Goal: Task Accomplishment & Management: Manage account settings

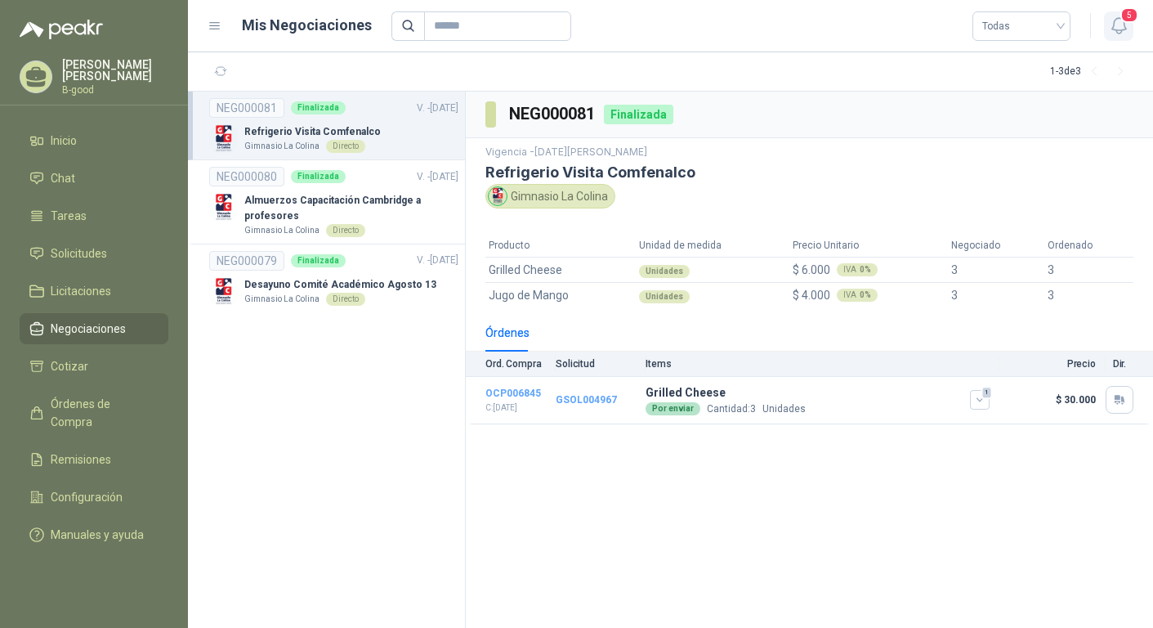
click at [1124, 27] on icon "button" at bounding box center [1119, 26] width 14 height 16
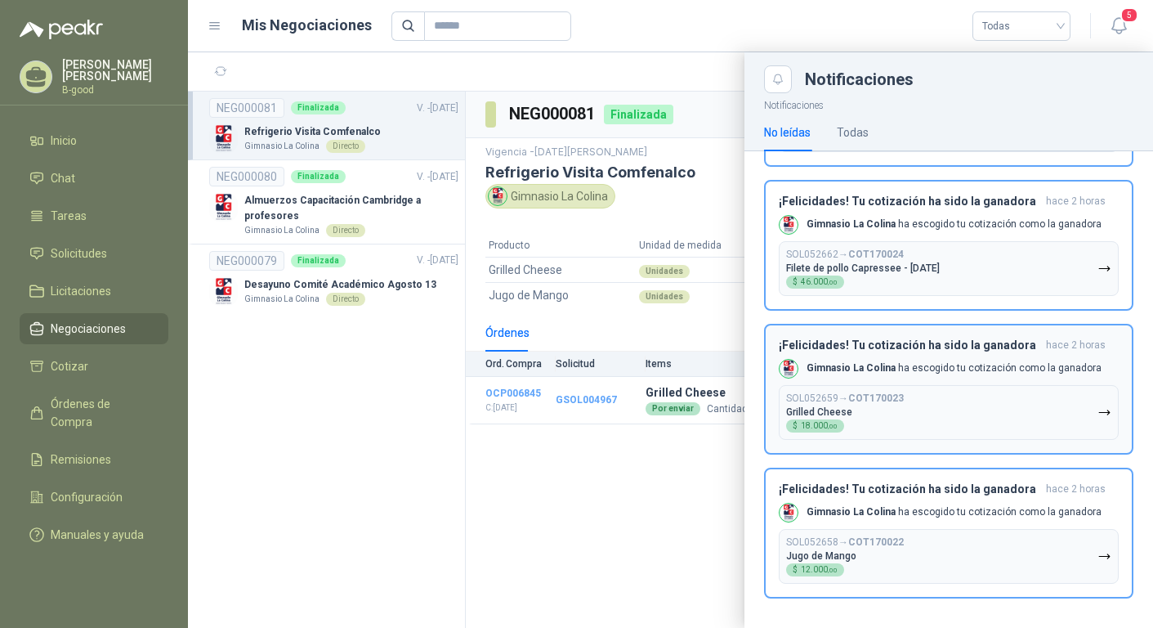
scroll to position [278, 0]
click at [886, 550] on div "SOL052658 → COT170022 Jugo de Mango $ 12.000 ,00" at bounding box center [845, 557] width 118 height 40
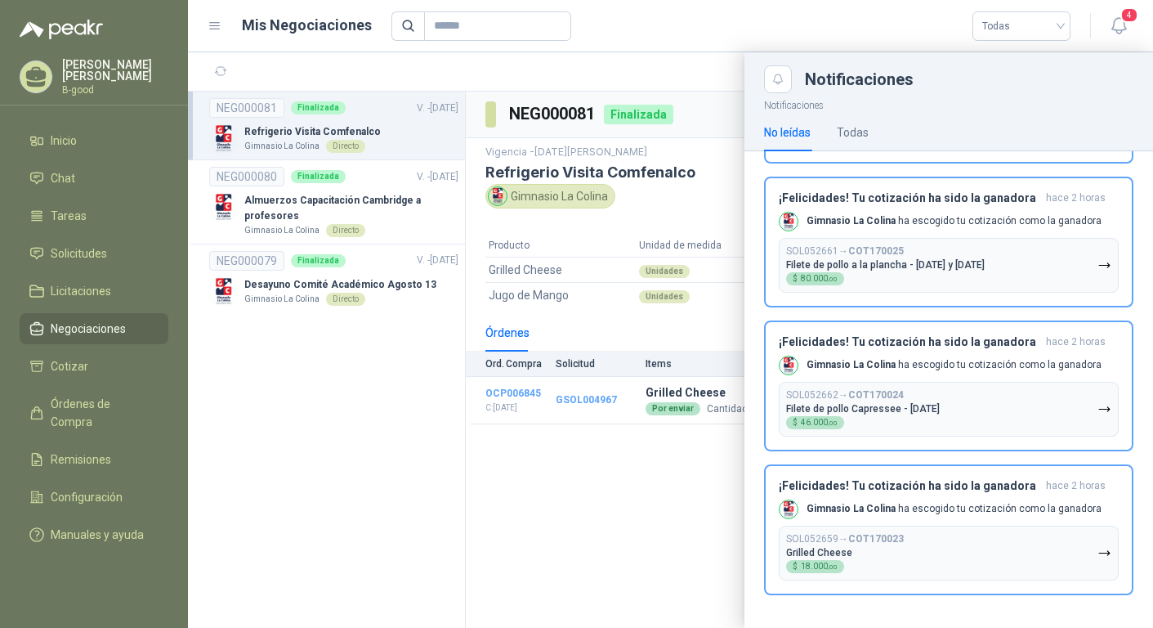
scroll to position [135, 0]
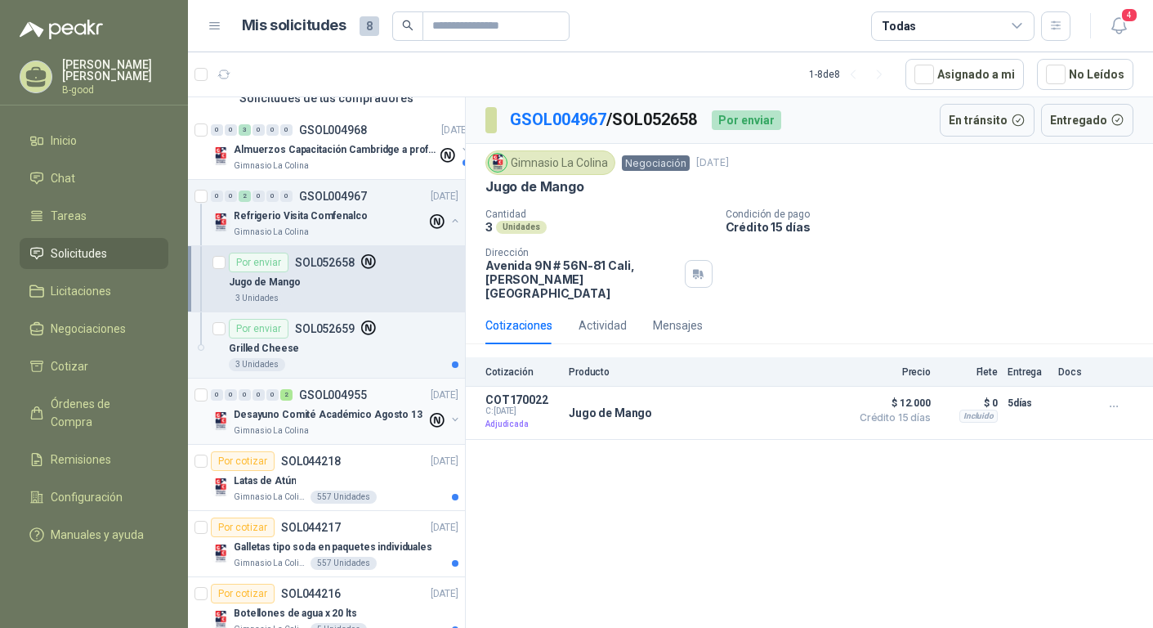
scroll to position [140, 0]
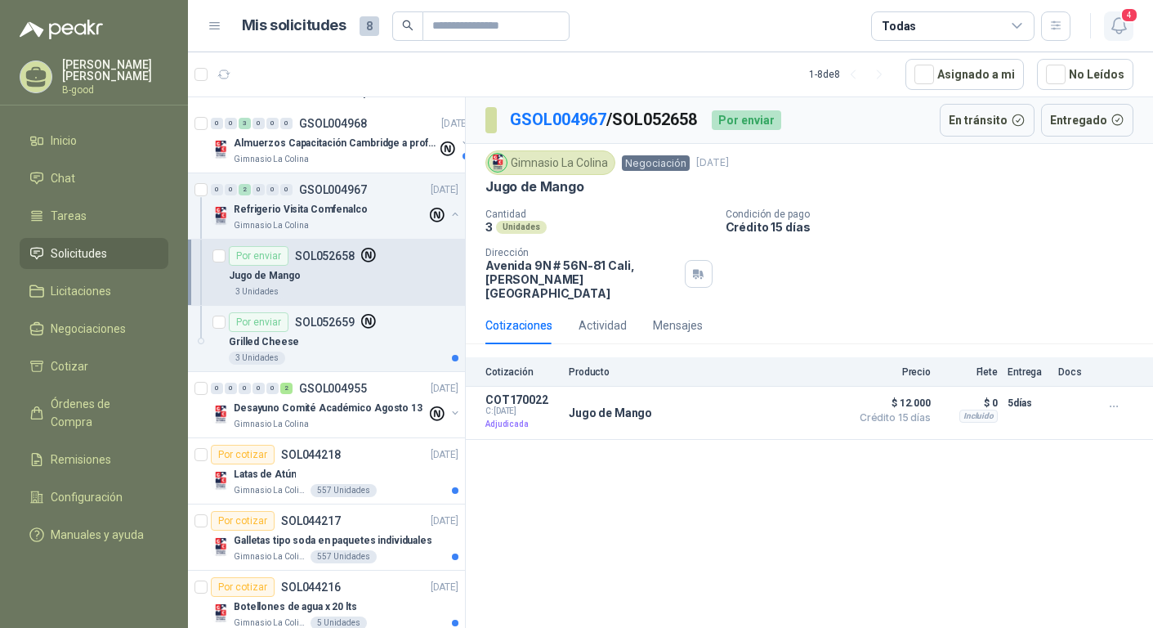
click at [1126, 24] on icon "button" at bounding box center [1119, 26] width 20 height 20
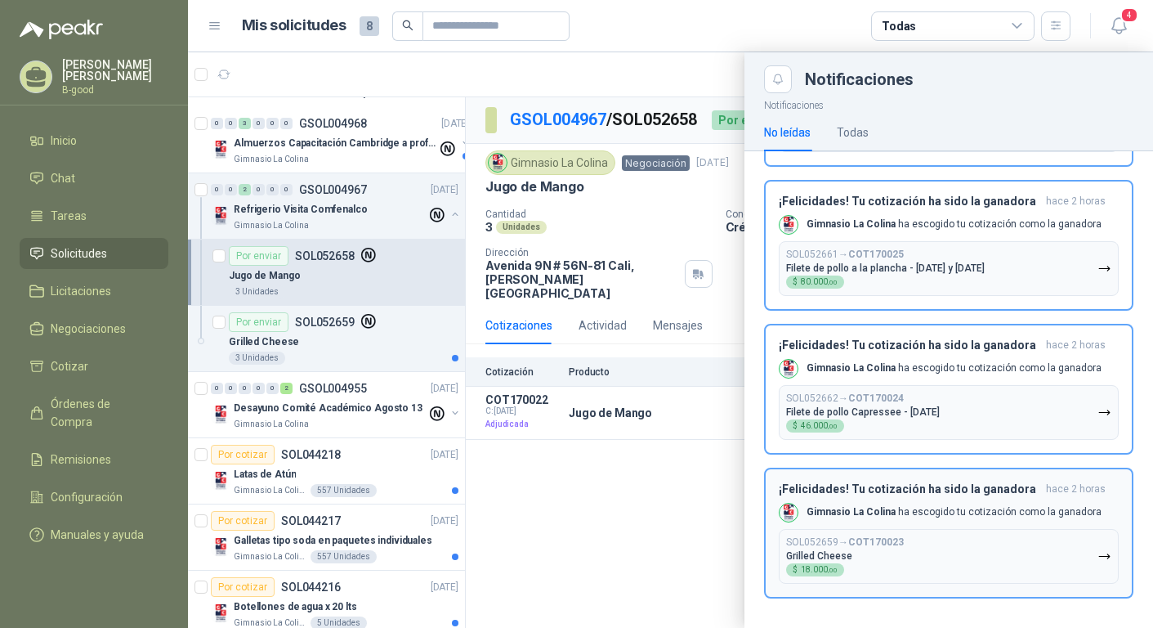
click at [854, 552] on div "SOL052659 → COT170023 Grilled Cheese $ 18.000 ,00" at bounding box center [845, 556] width 118 height 40
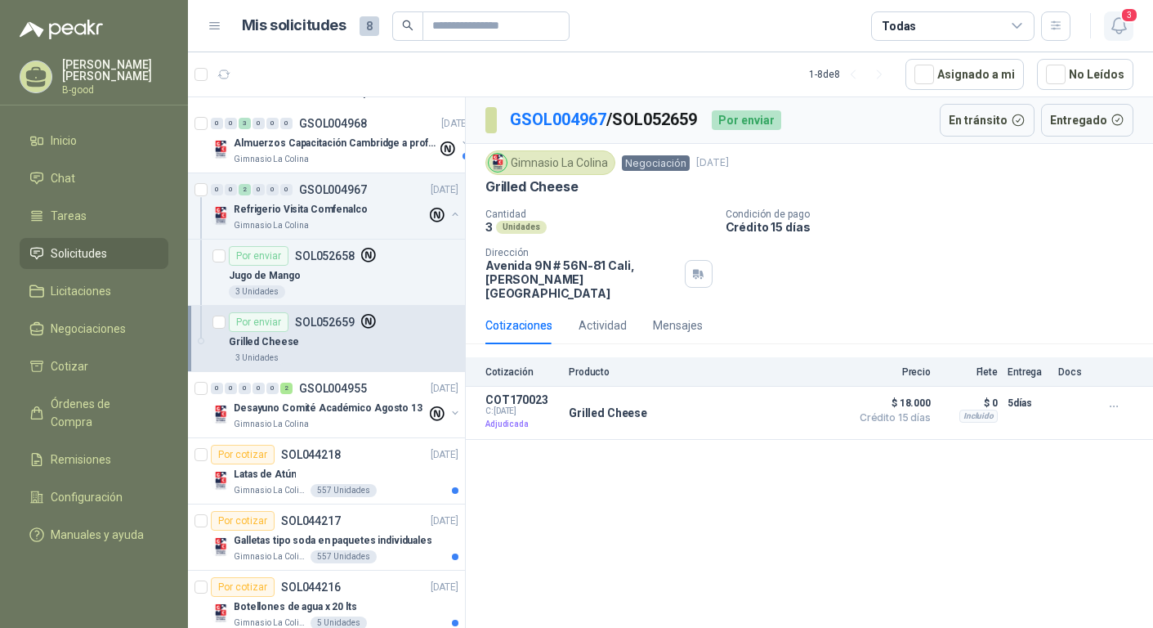
click at [1122, 25] on icon "button" at bounding box center [1119, 26] width 20 height 20
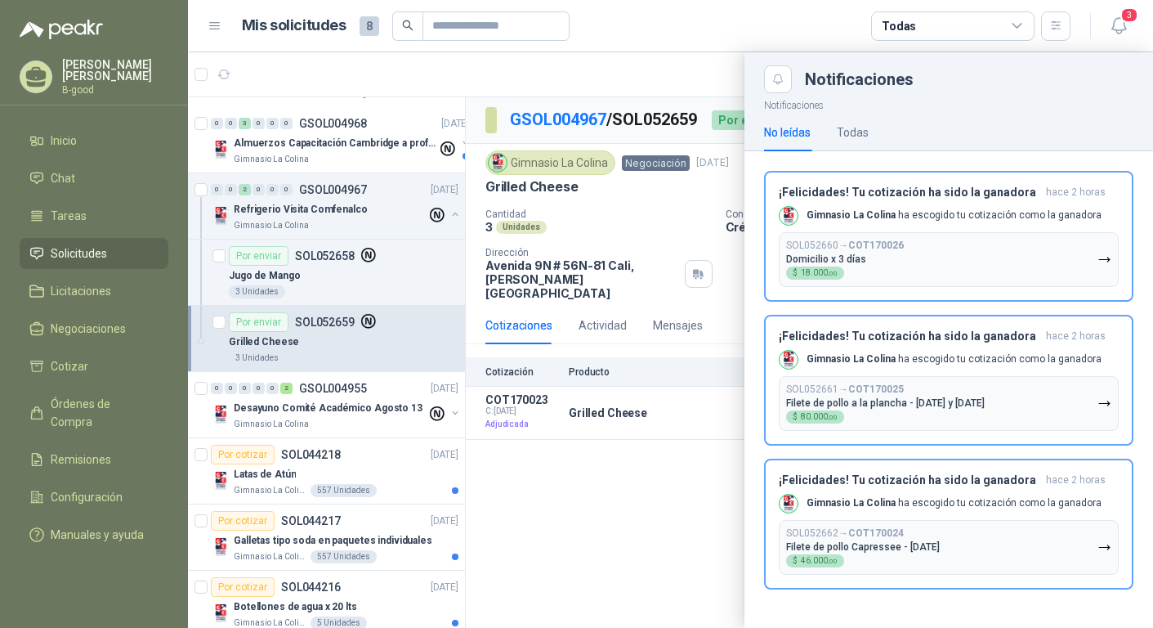
click at [669, 526] on div at bounding box center [670, 339] width 965 height 575
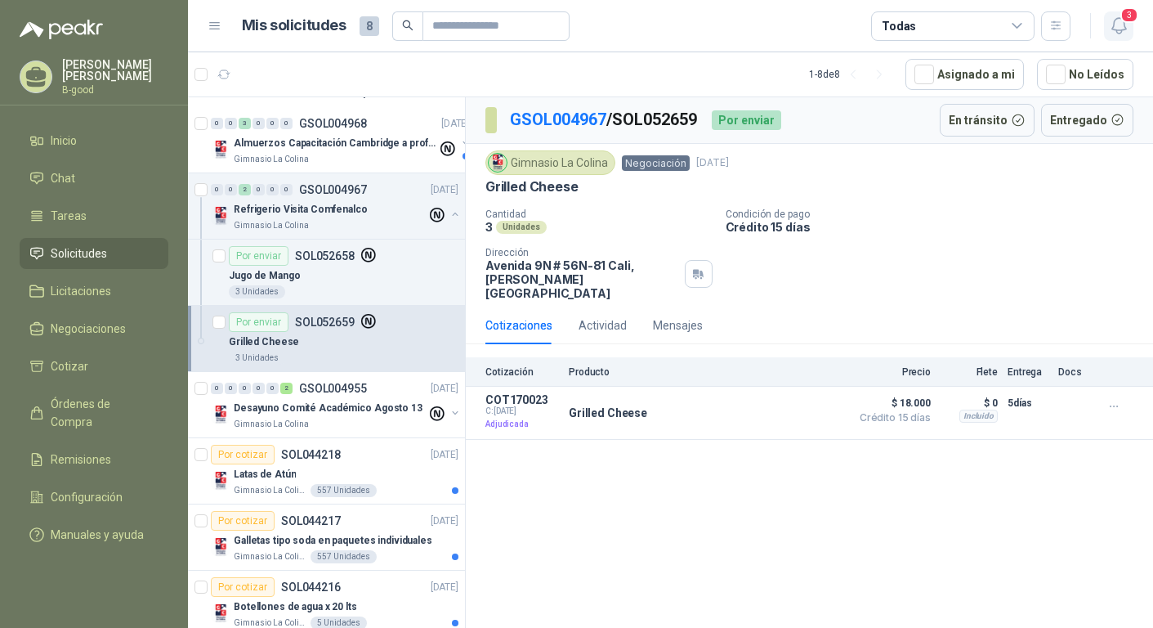
click at [1122, 22] on icon "button" at bounding box center [1119, 26] width 14 height 16
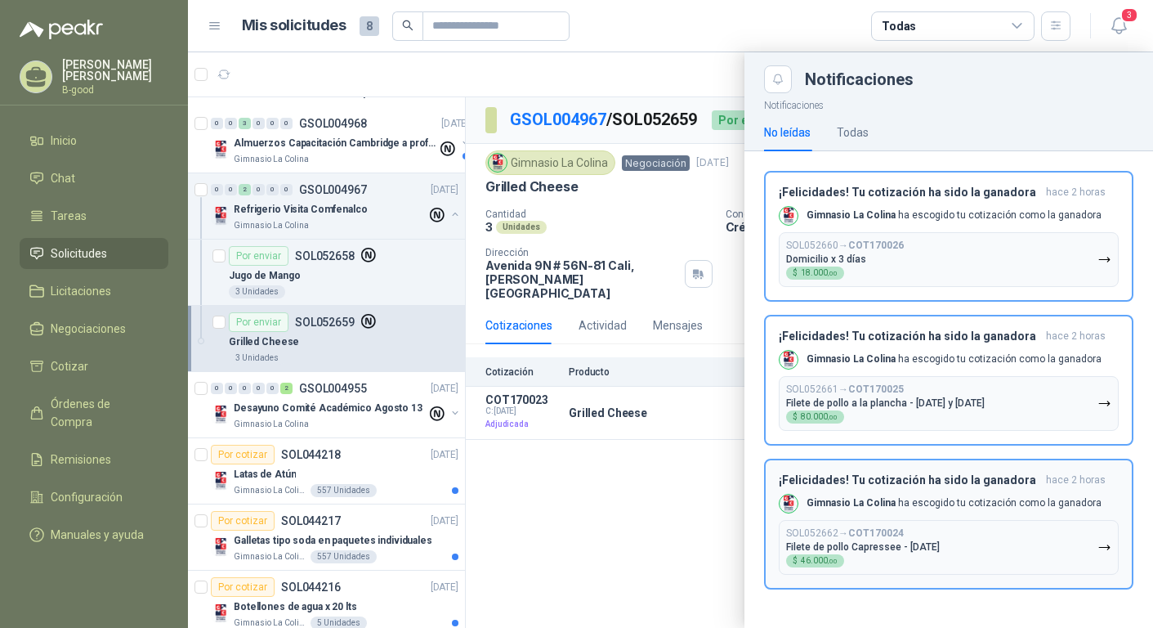
click at [1072, 538] on button "SOL052662 → COT170024 Filete de pollo Capressee - [DATE] $ 46.000 ,00" at bounding box center [949, 547] width 340 height 55
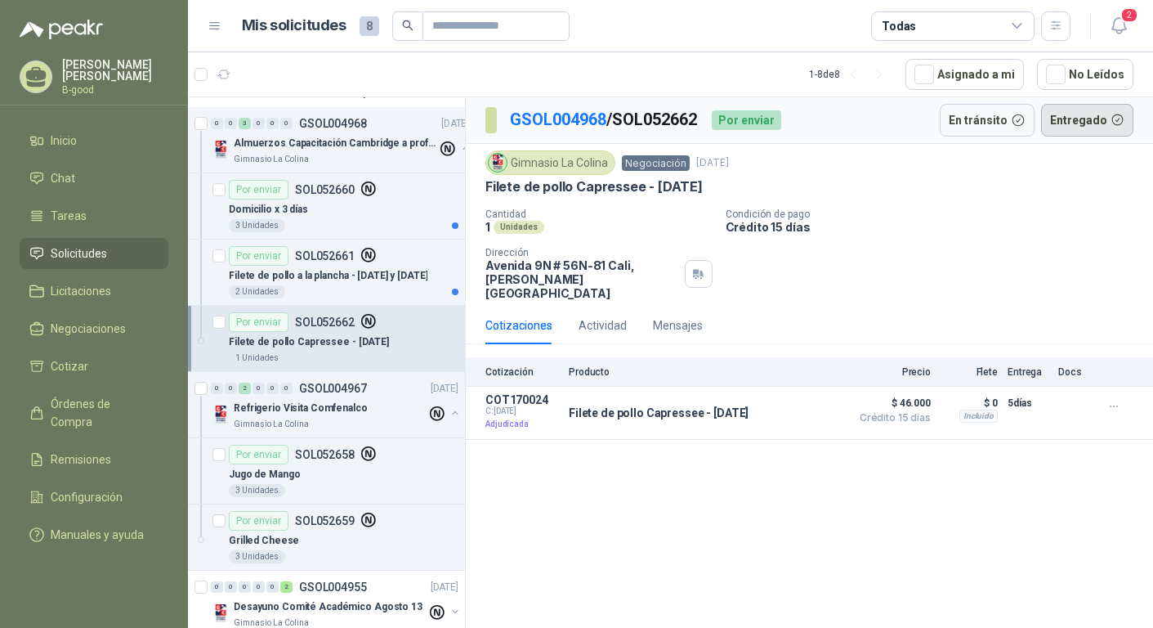
click at [1111, 123] on button "Entregado" at bounding box center [1087, 120] width 93 height 33
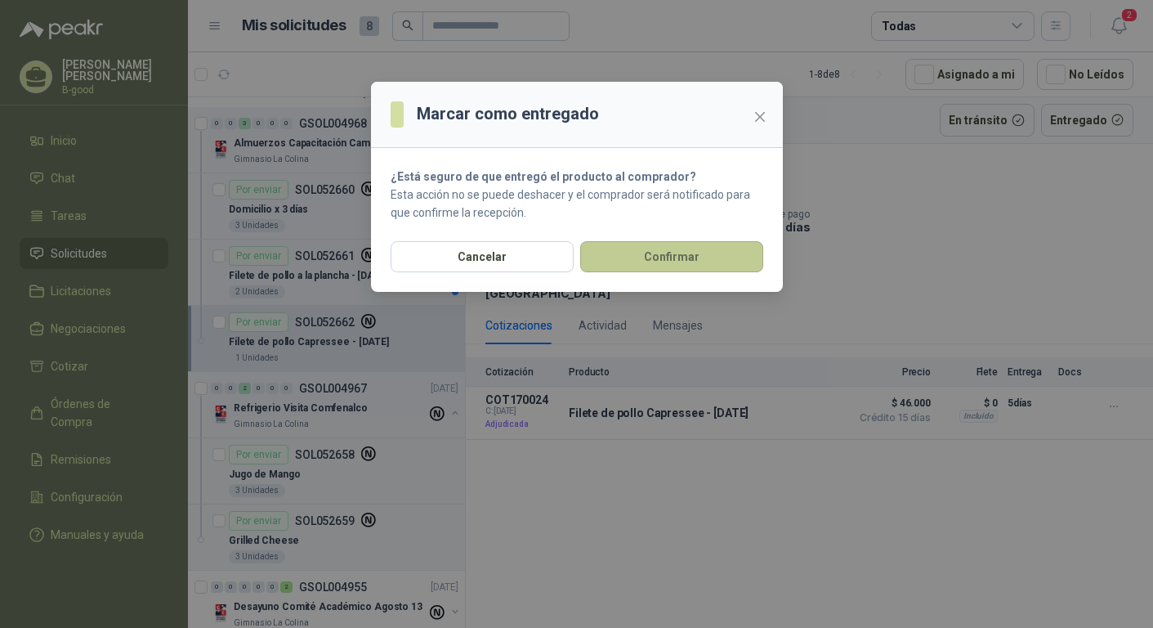
click at [633, 258] on button "Confirmar" at bounding box center [671, 256] width 183 height 31
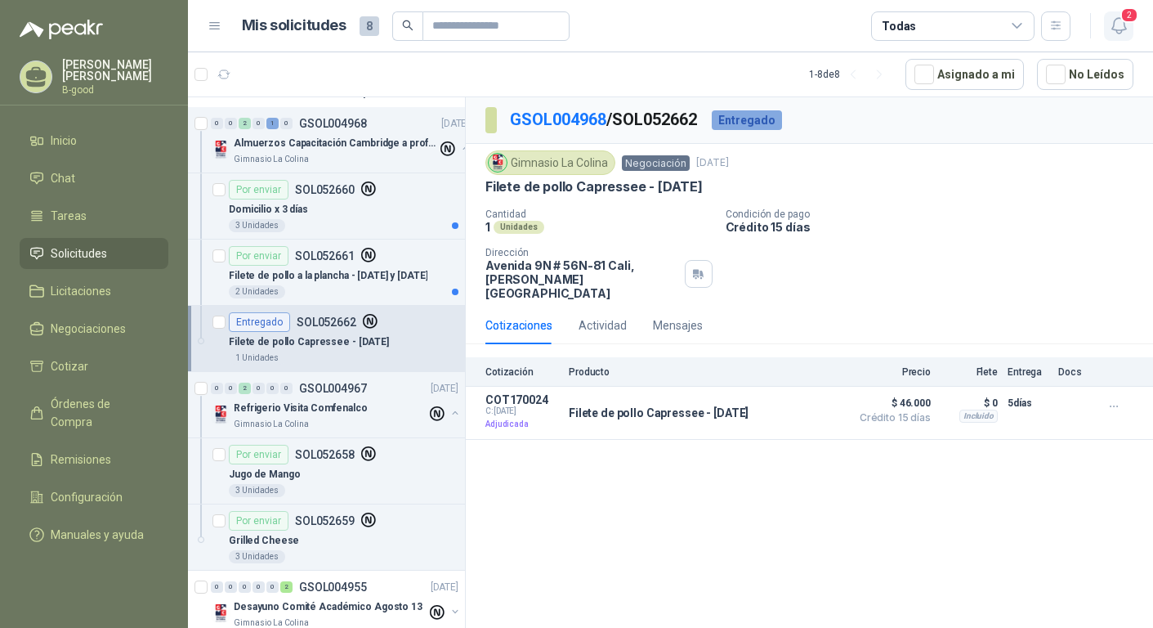
click at [1124, 24] on icon "button" at bounding box center [1119, 26] width 20 height 20
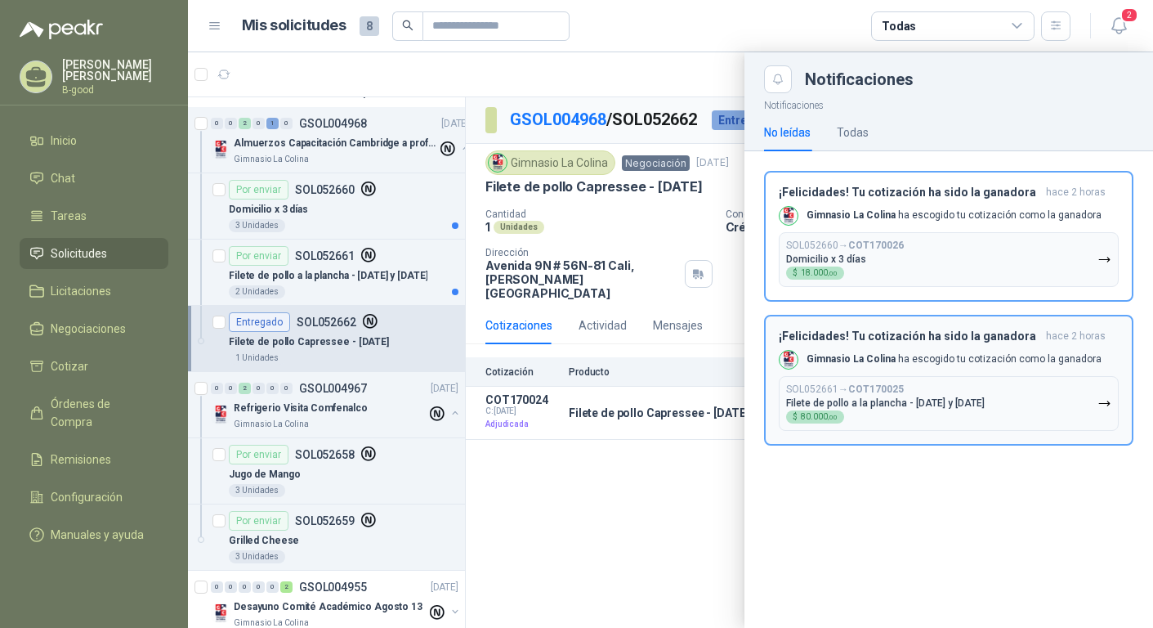
click at [959, 397] on p "Filete de pollo a la plancha - [DATE] y [DATE]" at bounding box center [885, 402] width 199 height 11
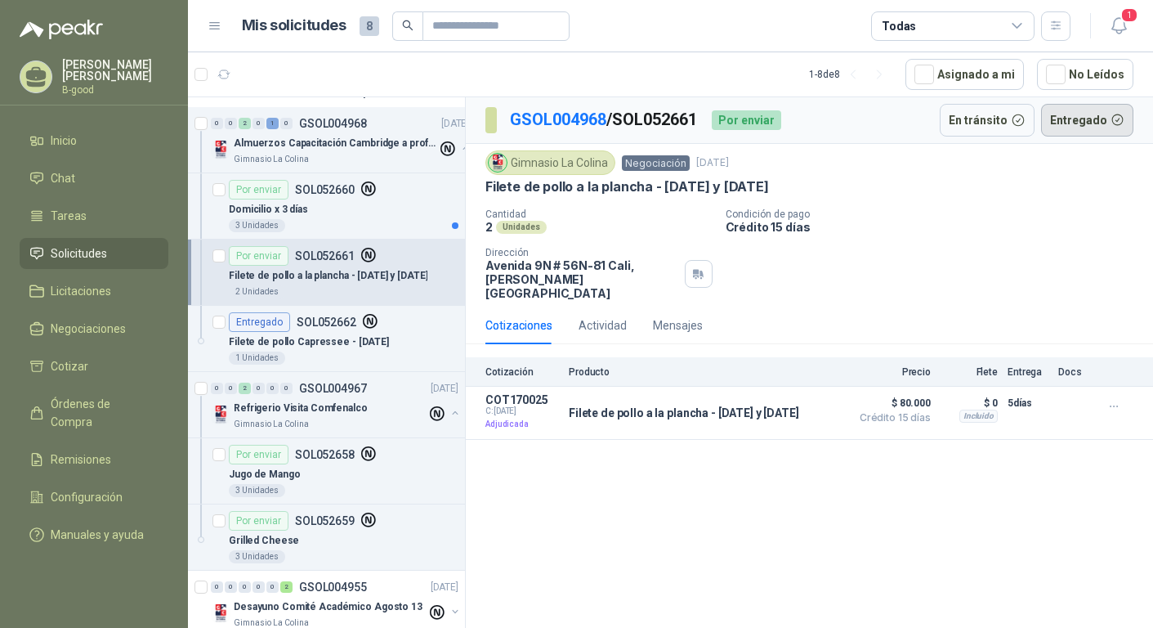
click at [1098, 114] on button "Entregado" at bounding box center [1087, 120] width 93 height 33
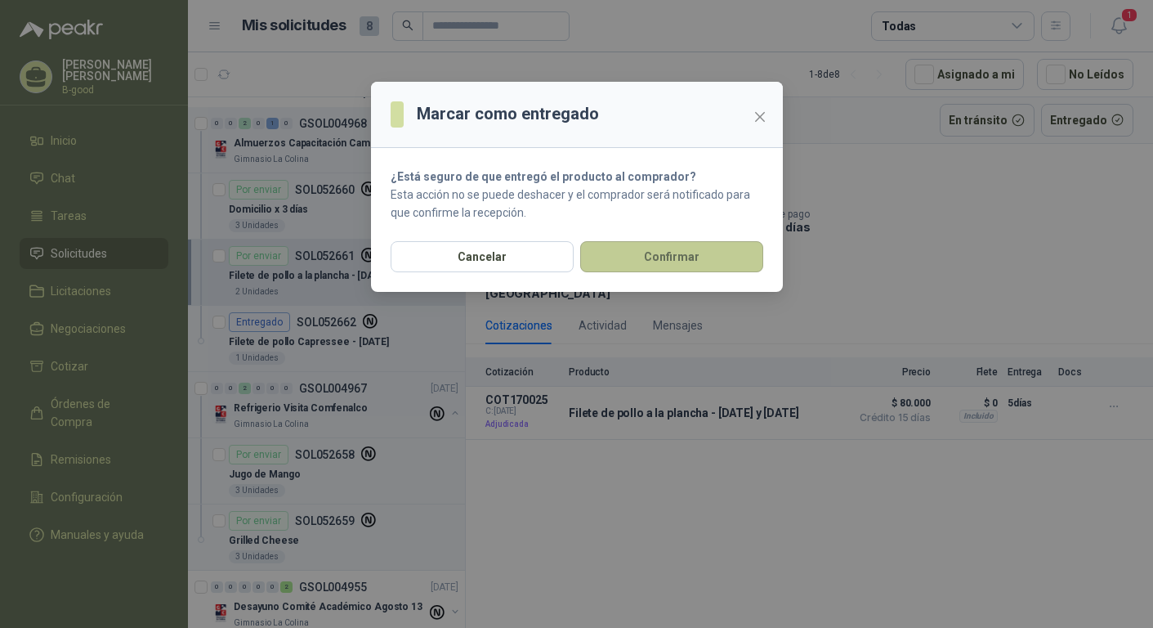
click at [696, 250] on button "Confirmar" at bounding box center [671, 256] width 183 height 31
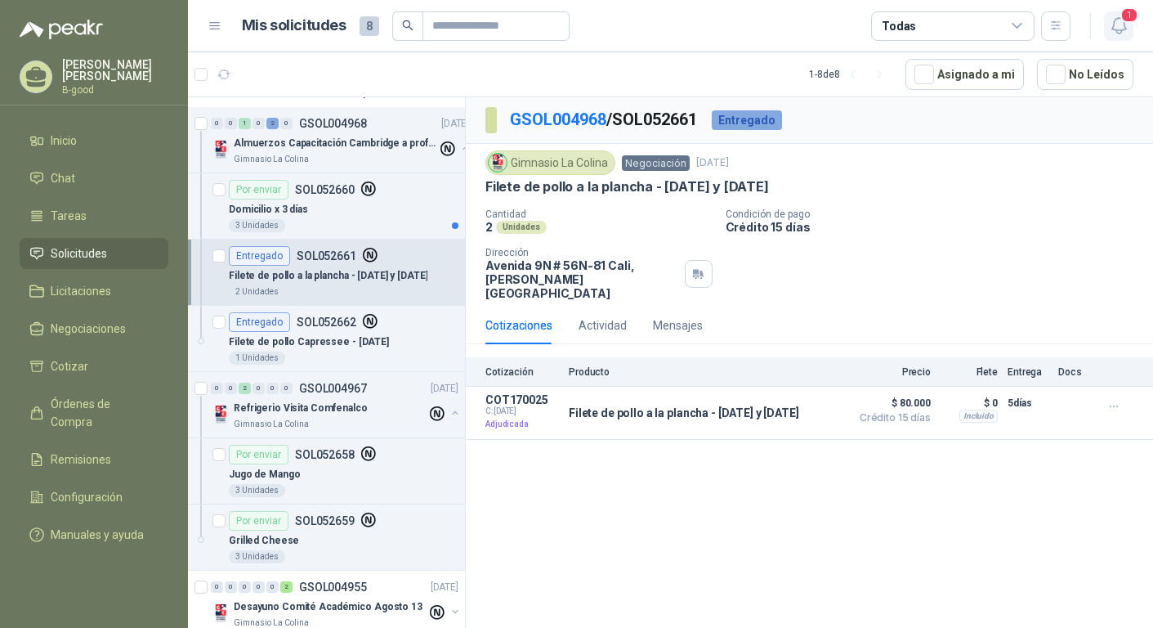
click at [1120, 23] on icon "button" at bounding box center [1119, 26] width 20 height 20
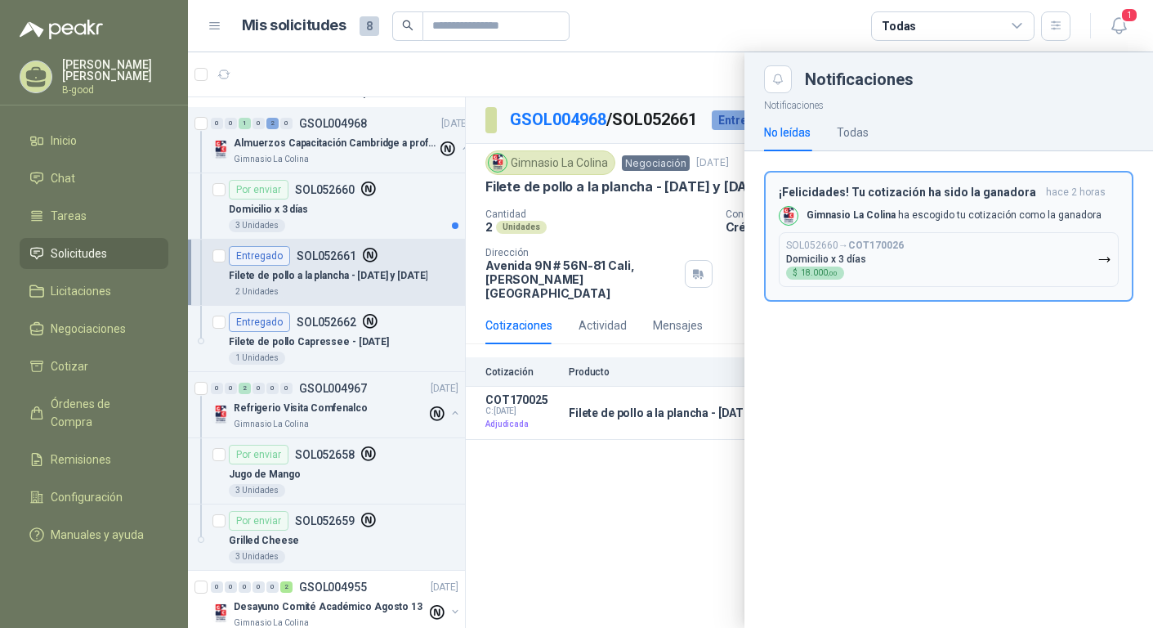
click at [971, 266] on button "SOL052660 → COT170026 Domicilio x 3 días $ 18.000 ,00" at bounding box center [949, 259] width 340 height 55
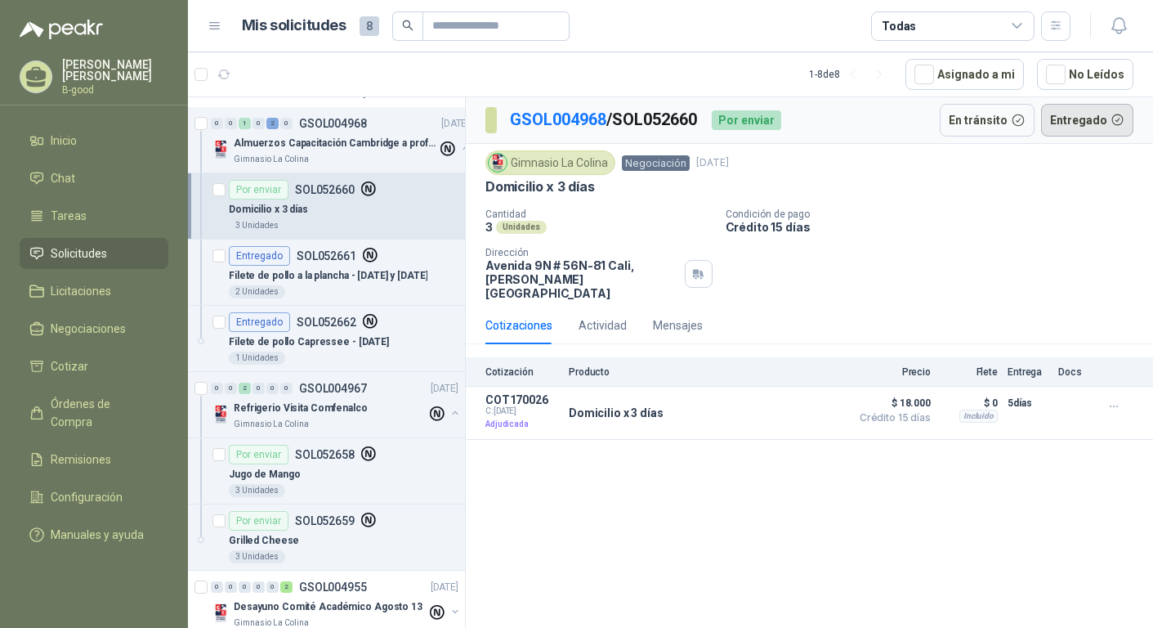
click at [1119, 118] on button "Entregado" at bounding box center [1087, 120] width 93 height 33
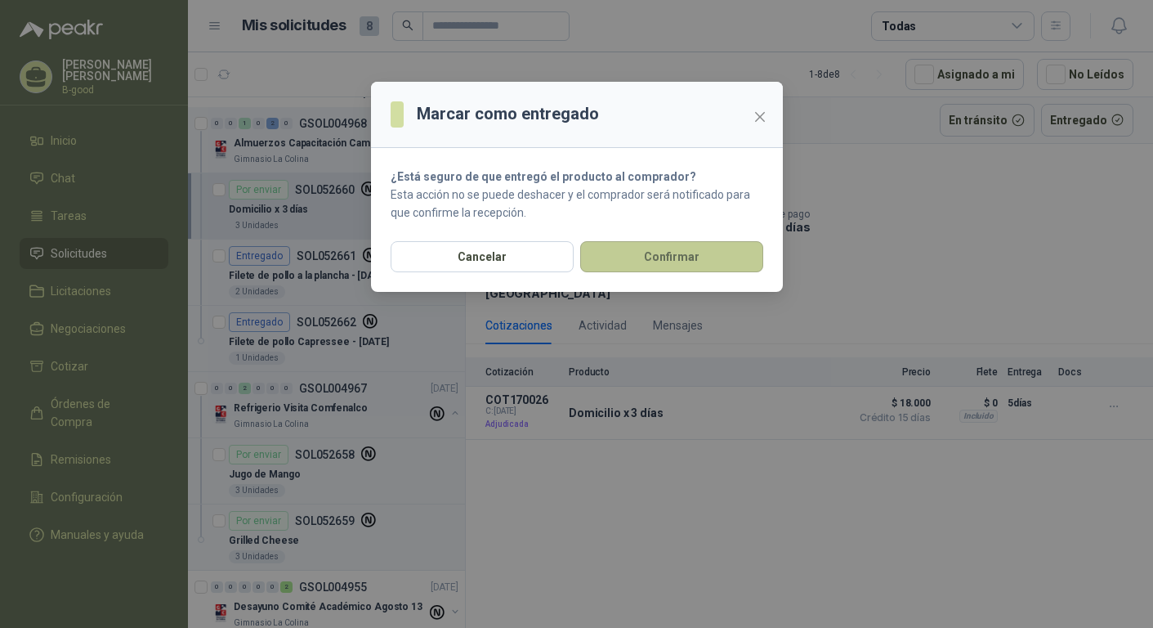
click at [703, 255] on button "Confirmar" at bounding box center [671, 256] width 183 height 31
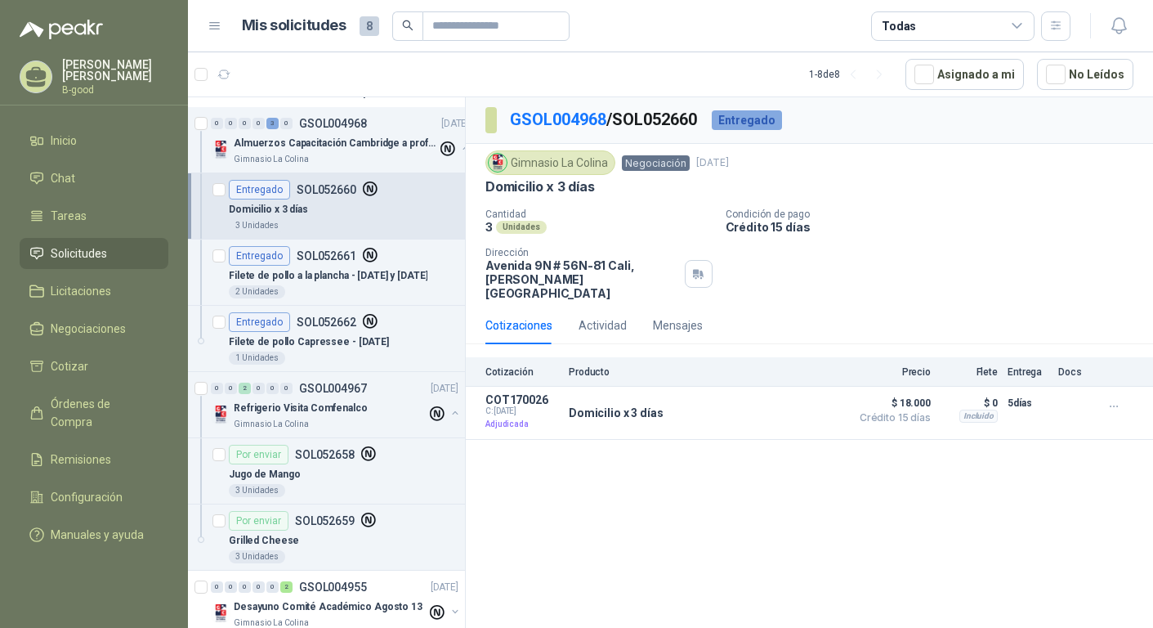
click at [86, 259] on span "Solicitudes" at bounding box center [79, 253] width 56 height 18
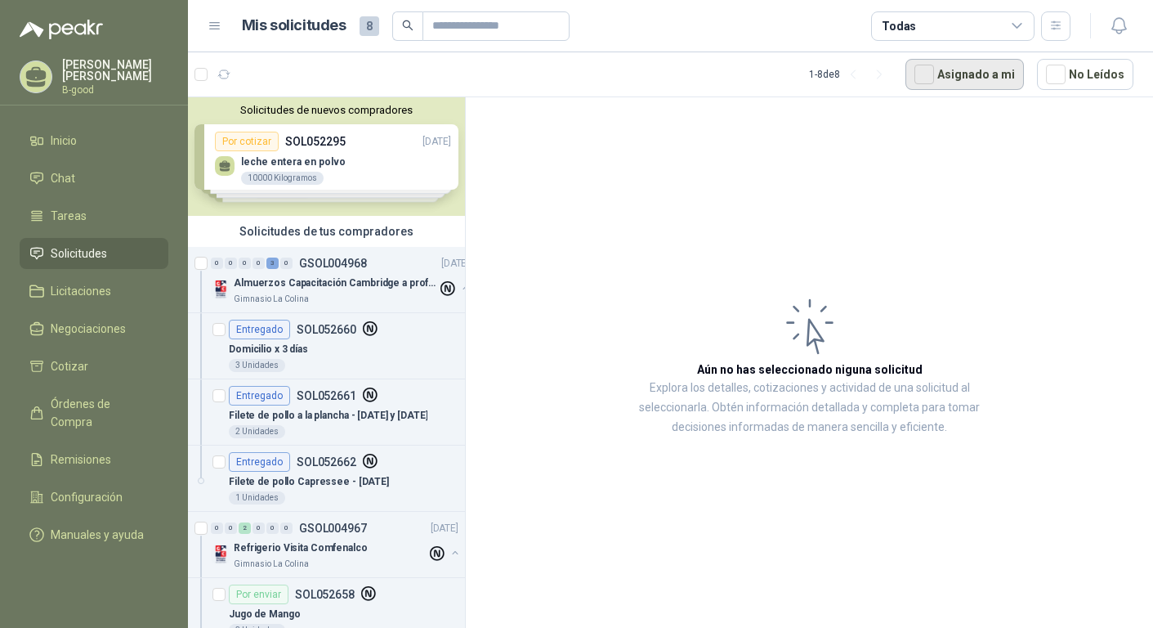
click at [935, 73] on button "Asignado a mi" at bounding box center [965, 74] width 119 height 31
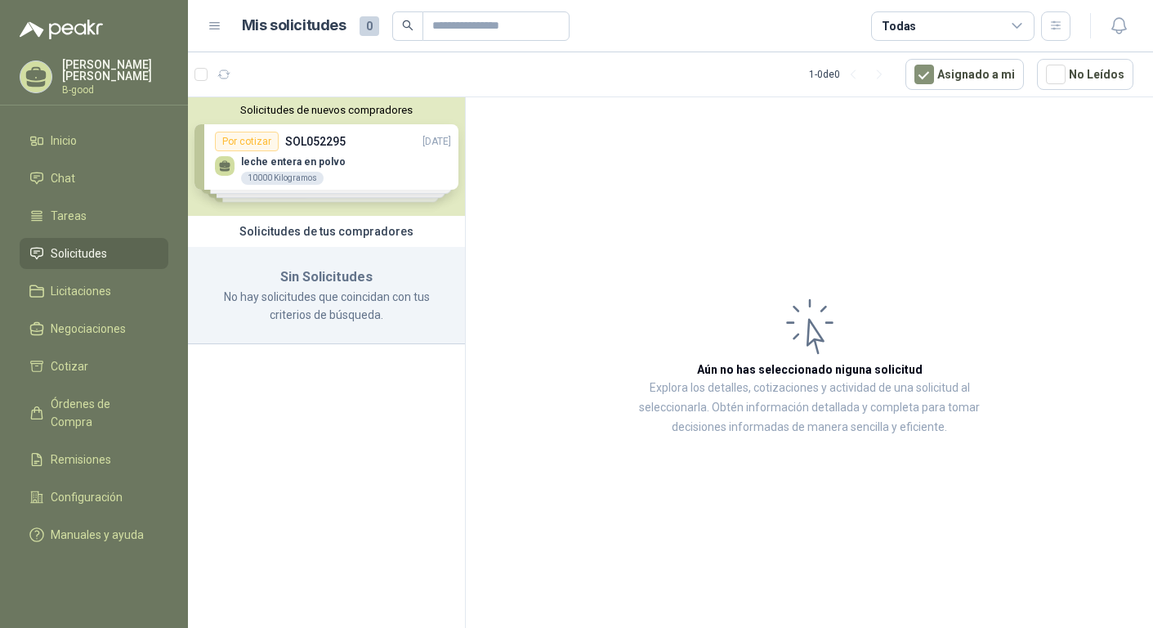
click at [411, 176] on div "Solicitudes de nuevos compradores Por cotizar SOL052295 [DATE] leche entera en …" at bounding box center [326, 156] width 277 height 119
